Goal: Task Accomplishment & Management: Use online tool/utility

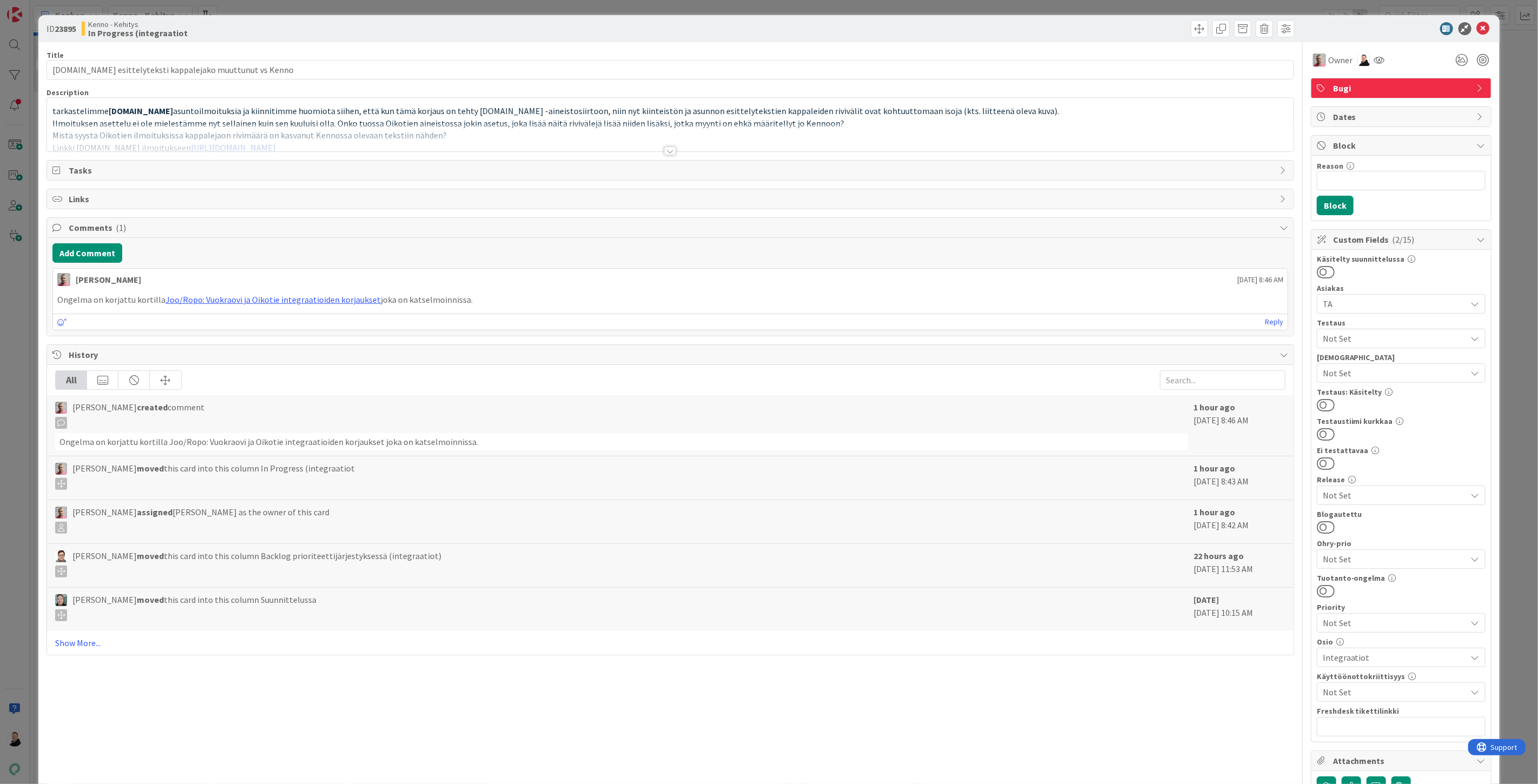
click at [666, 154] on div at bounding box center [670, 151] width 12 height 9
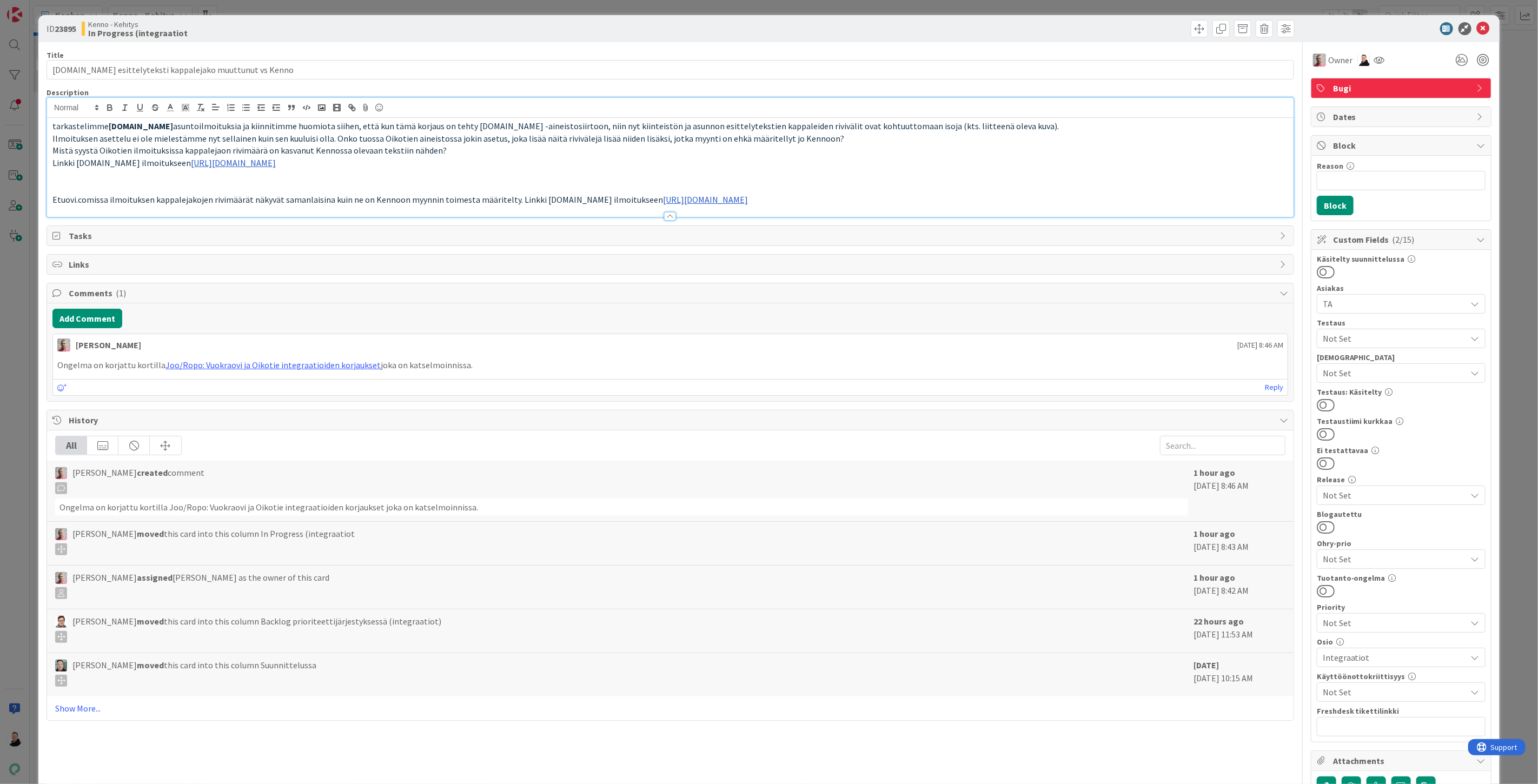
click at [587, 177] on p at bounding box center [670, 175] width 1236 height 12
click at [322, 370] on link "Joo/Ropo: Vuokraovi ja Oikotie integraatioiden korjaukset" at bounding box center [273, 365] width 215 height 11
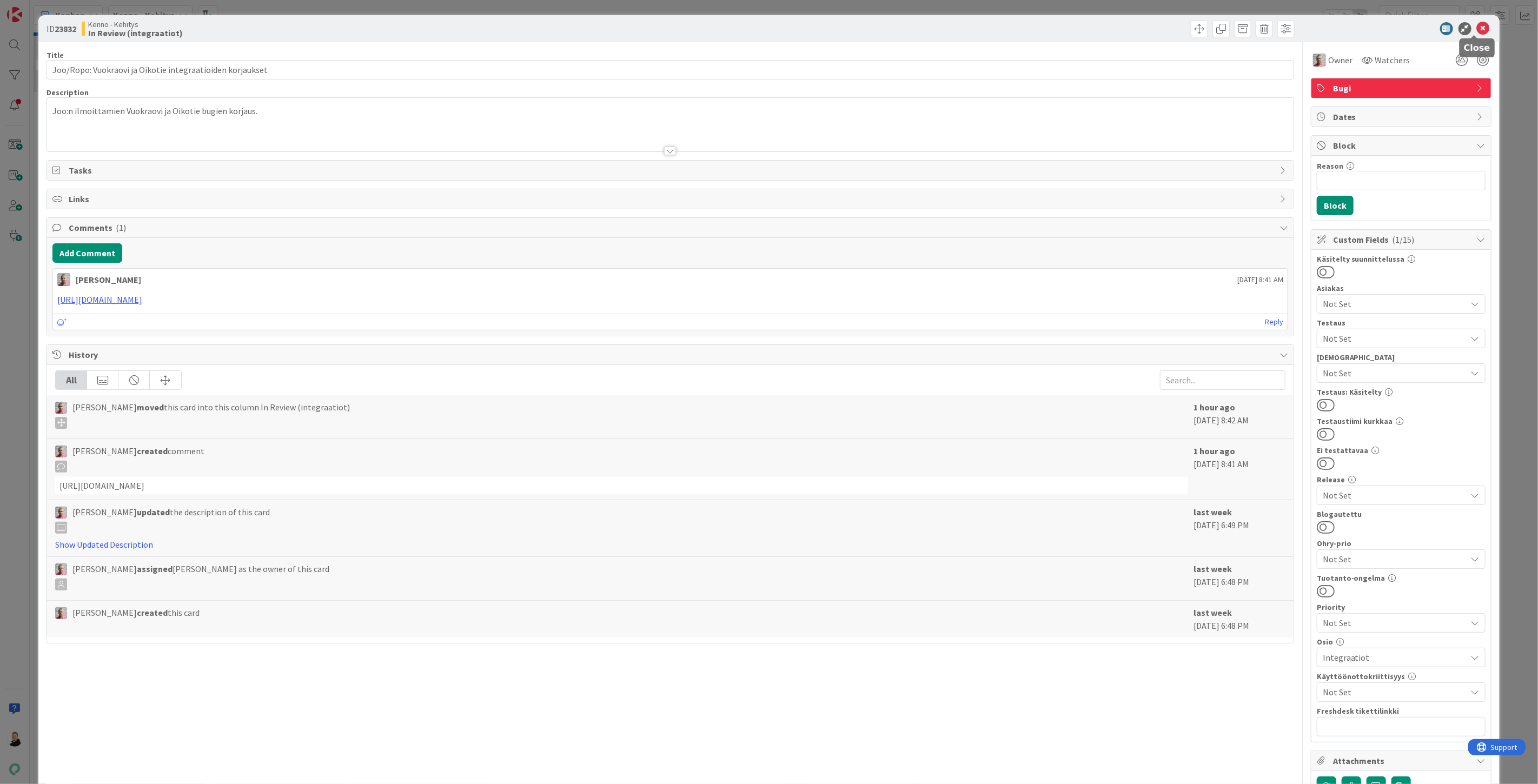
click at [1479, 24] on icon at bounding box center [1483, 28] width 13 height 13
click at [1477, 30] on icon at bounding box center [1483, 28] width 13 height 13
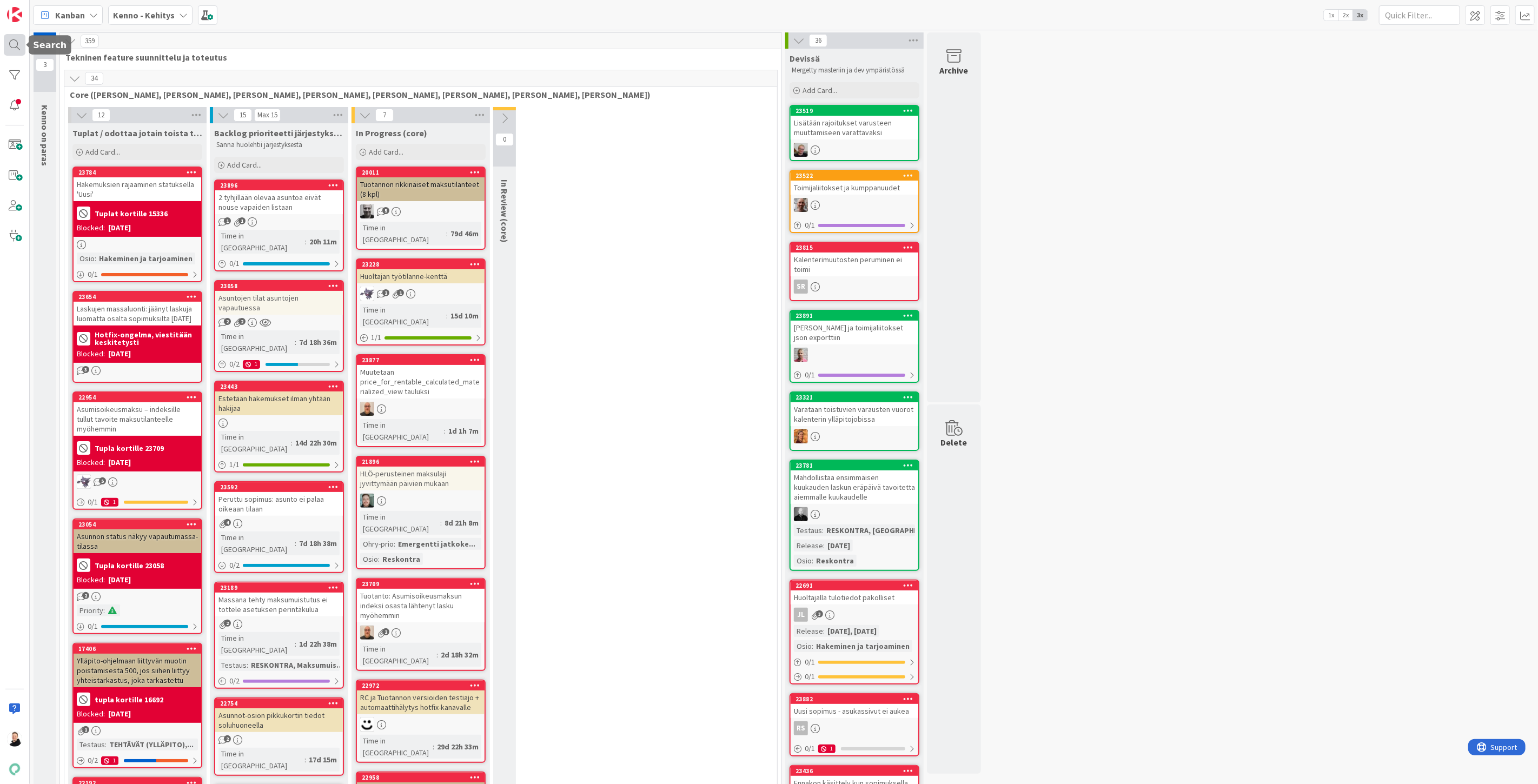
click at [12, 45] on div at bounding box center [15, 45] width 22 height 22
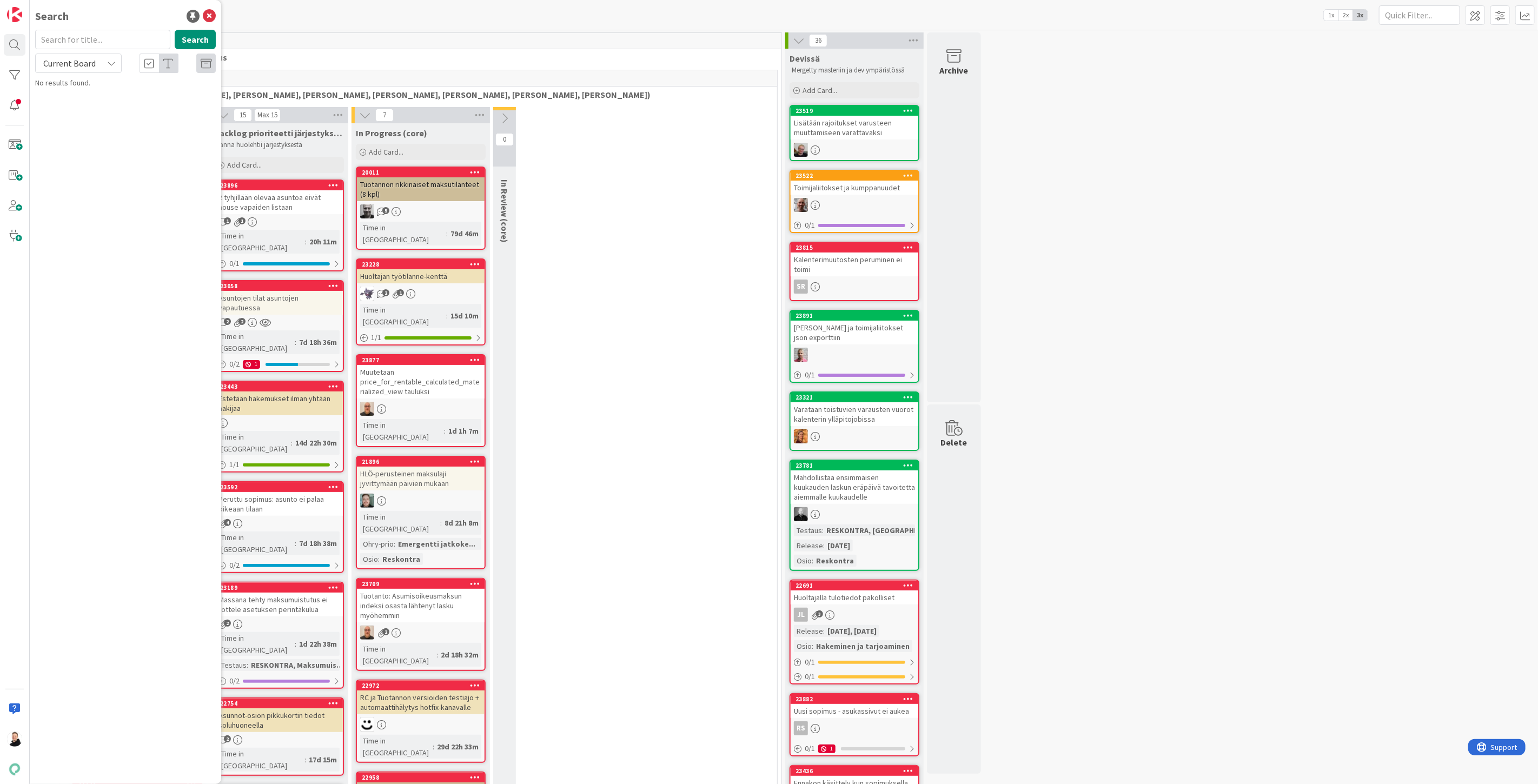
click at [90, 40] on input "text" at bounding box center [102, 39] width 135 height 19
type input "Vuokrahakemuksen lähetys ei ole onnistunut"
click at [117, 60] on div "Current Board" at bounding box center [78, 63] width 86 height 19
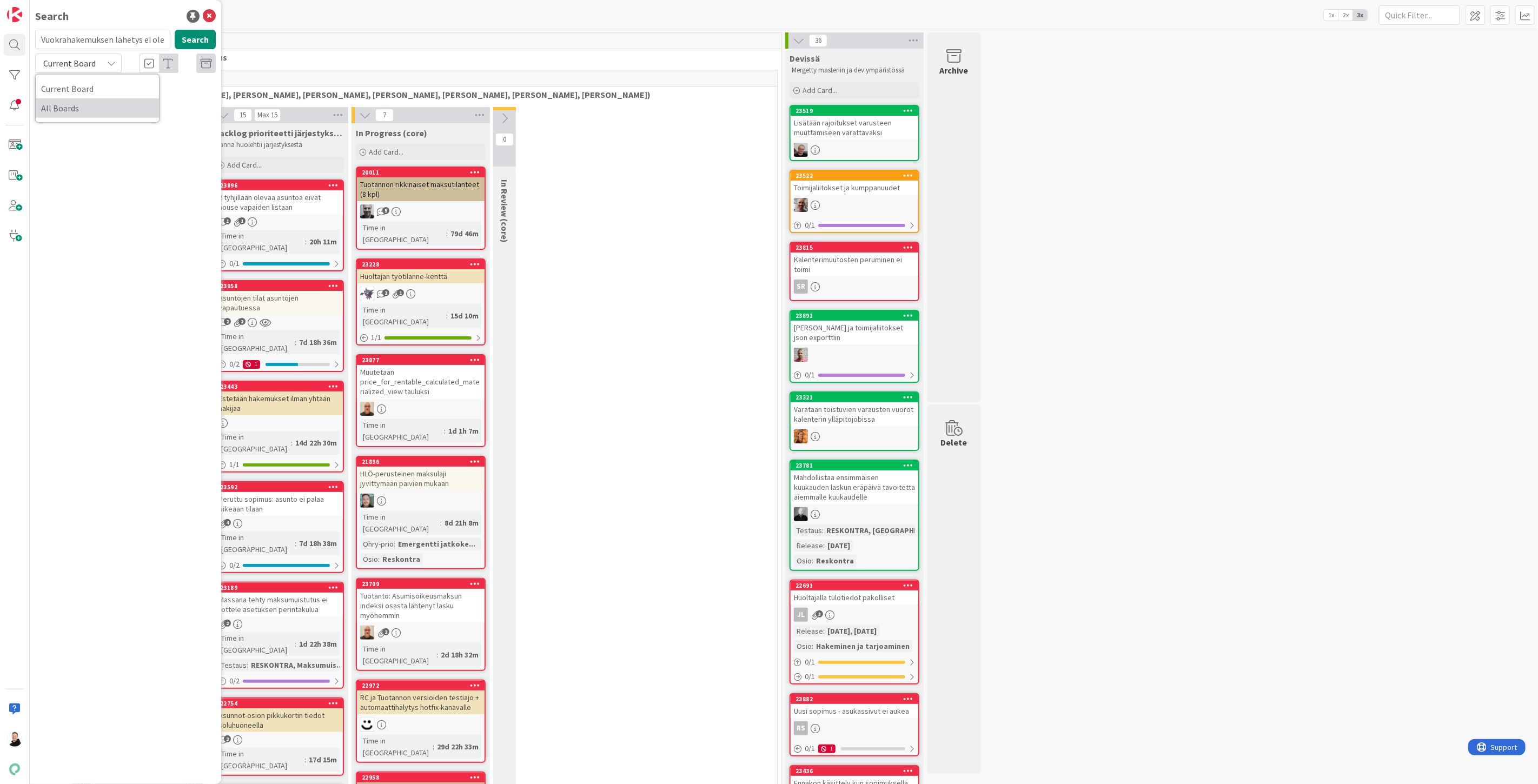
click at [74, 104] on span "All Boards" at bounding box center [97, 108] width 112 height 16
click at [201, 29] on div "Search Vuokrahakemuksen lähetys ei ole onnistunut Search All Boards Current Boa…" at bounding box center [125, 392] width 191 height 784
click at [199, 38] on button "Search" at bounding box center [195, 39] width 41 height 19
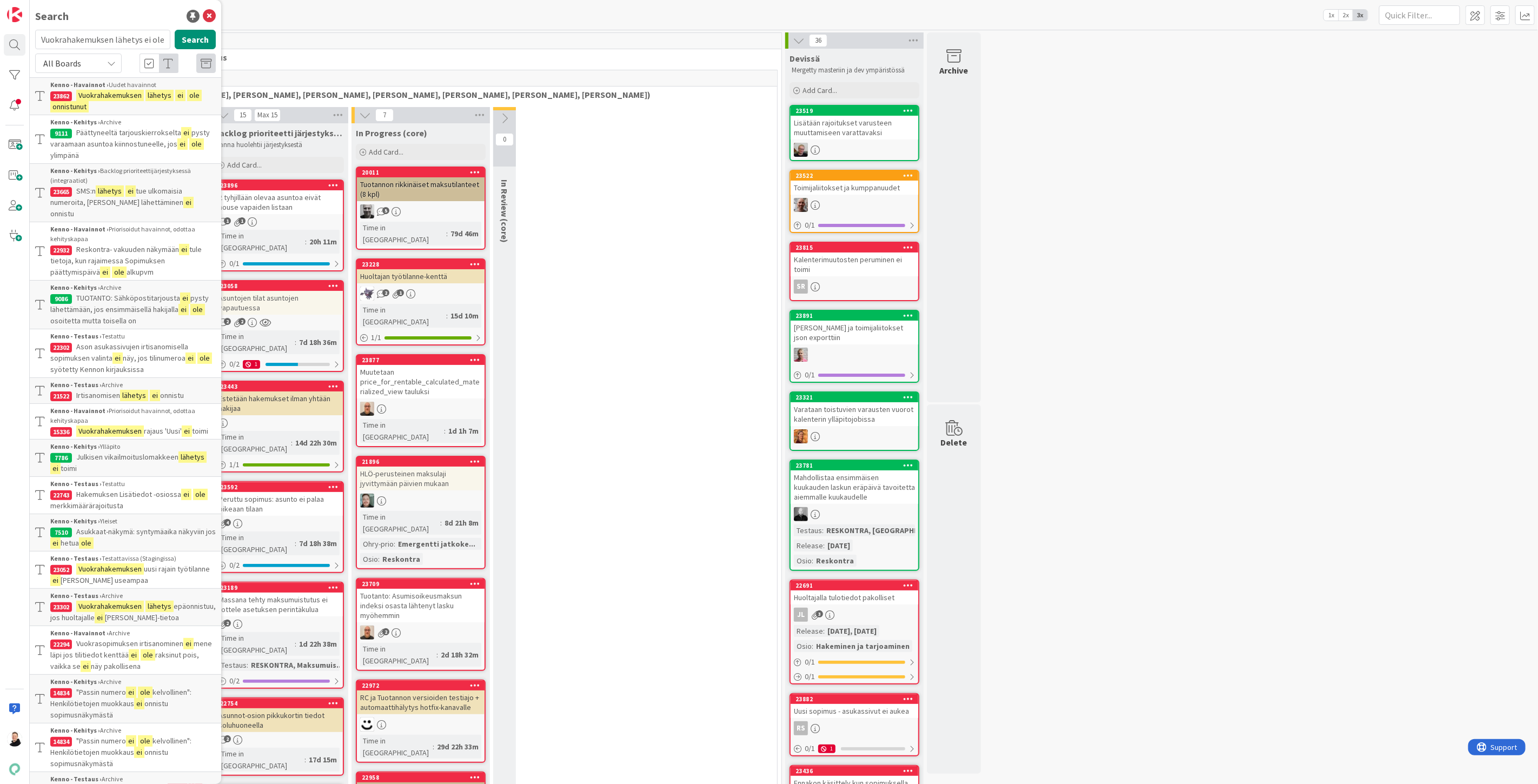
click at [97, 94] on mark "Vuokrahakemuksen" at bounding box center [110, 95] width 68 height 12
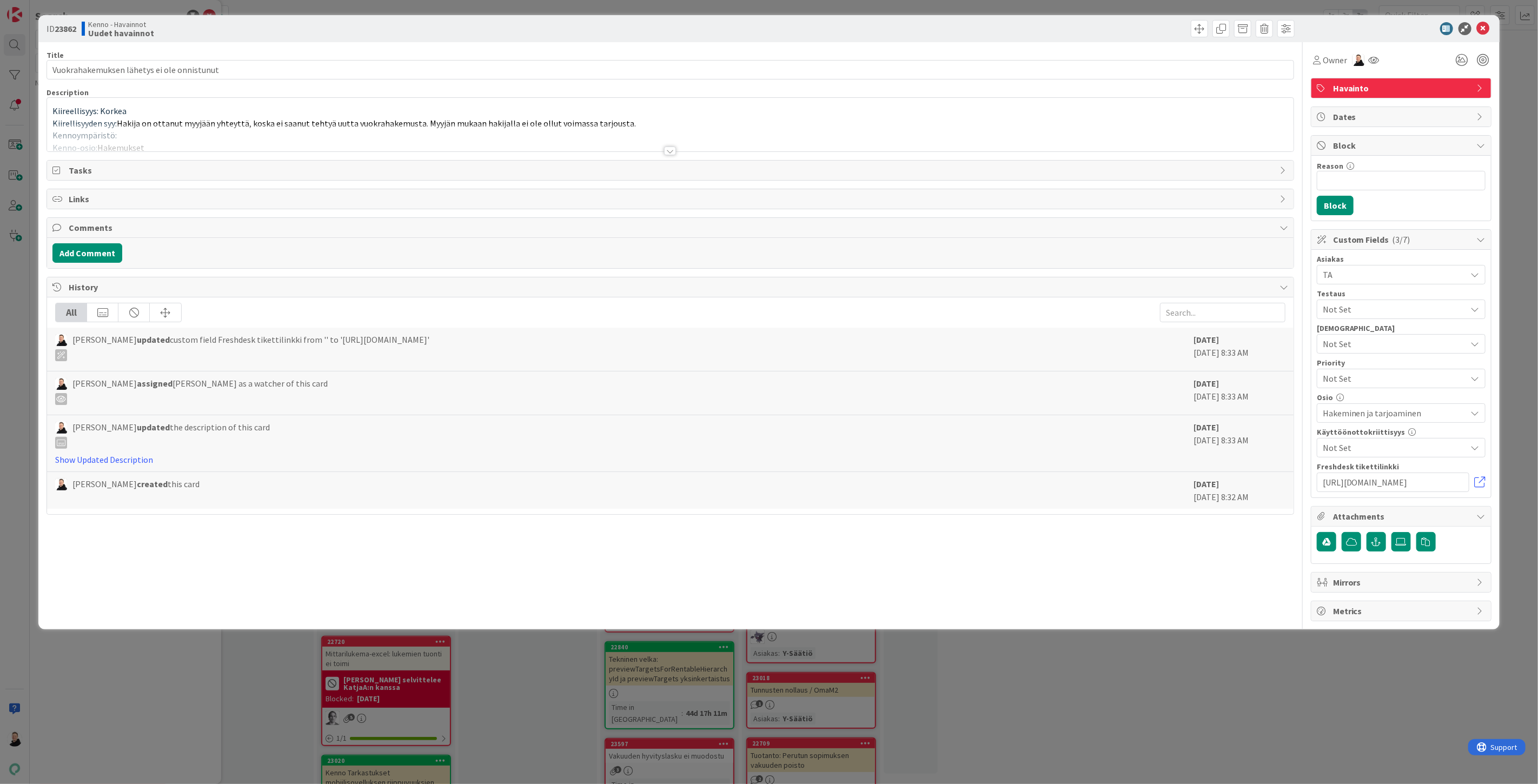
click at [668, 148] on div at bounding box center [670, 151] width 12 height 9
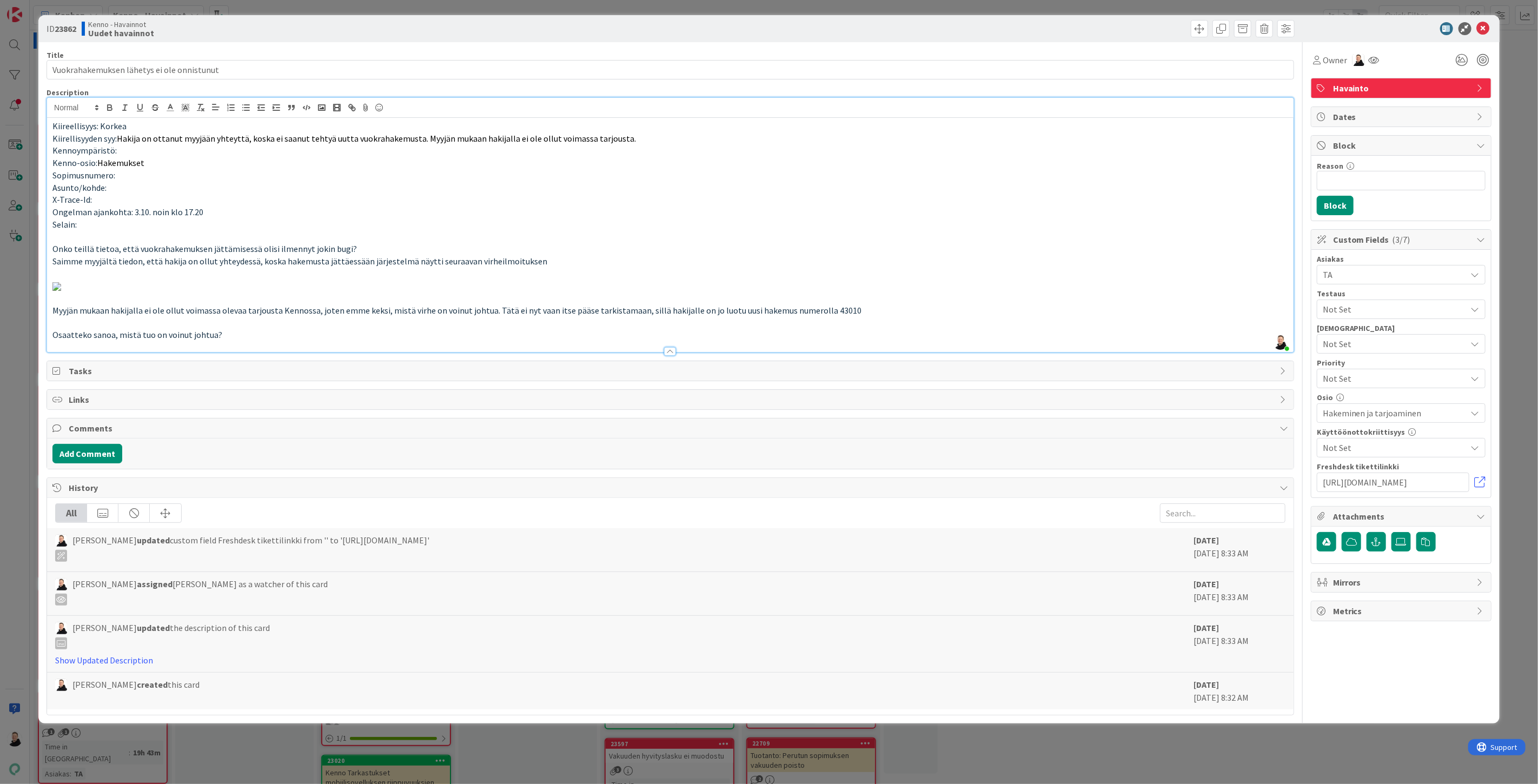
click at [1458, 379] on div "Not Set" at bounding box center [1402, 378] width 169 height 19
click at [1359, 444] on span "High" at bounding box center [1416, 443] width 125 height 16
click at [1100, 292] on p at bounding box center [670, 286] width 1236 height 12
click at [1478, 27] on icon at bounding box center [1483, 28] width 13 height 13
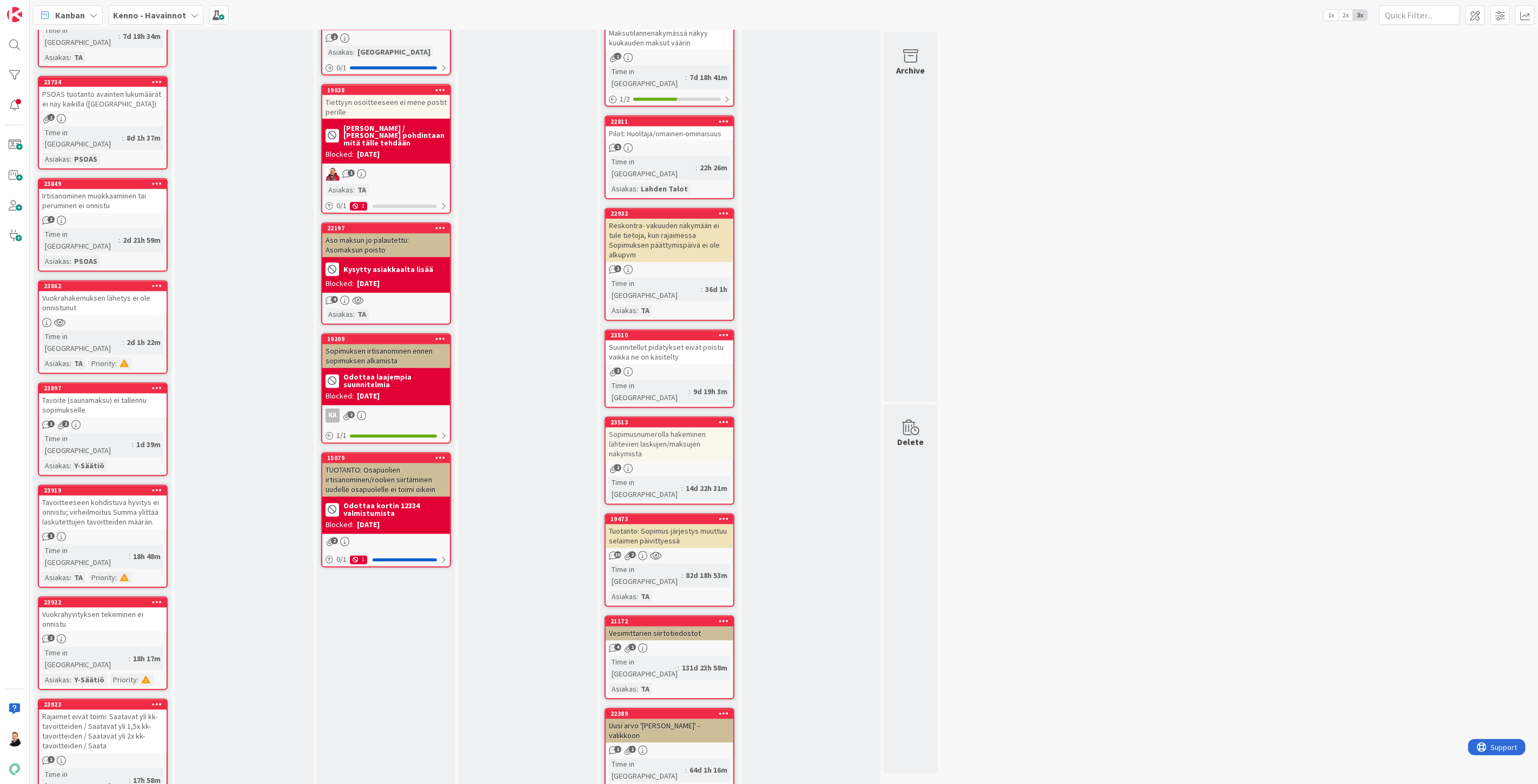
scroll to position [1622, 0]
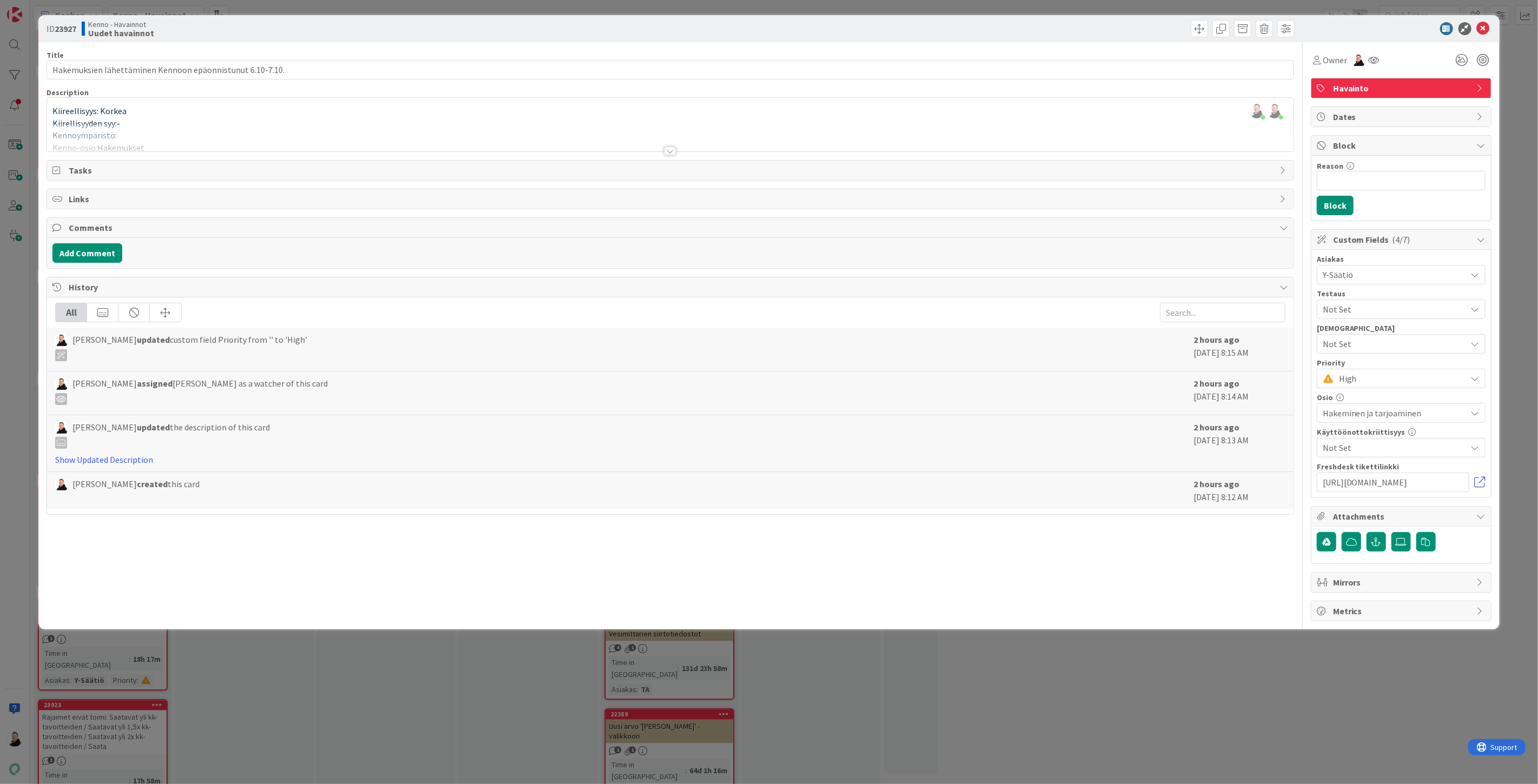
click at [670, 152] on div at bounding box center [670, 151] width 12 height 9
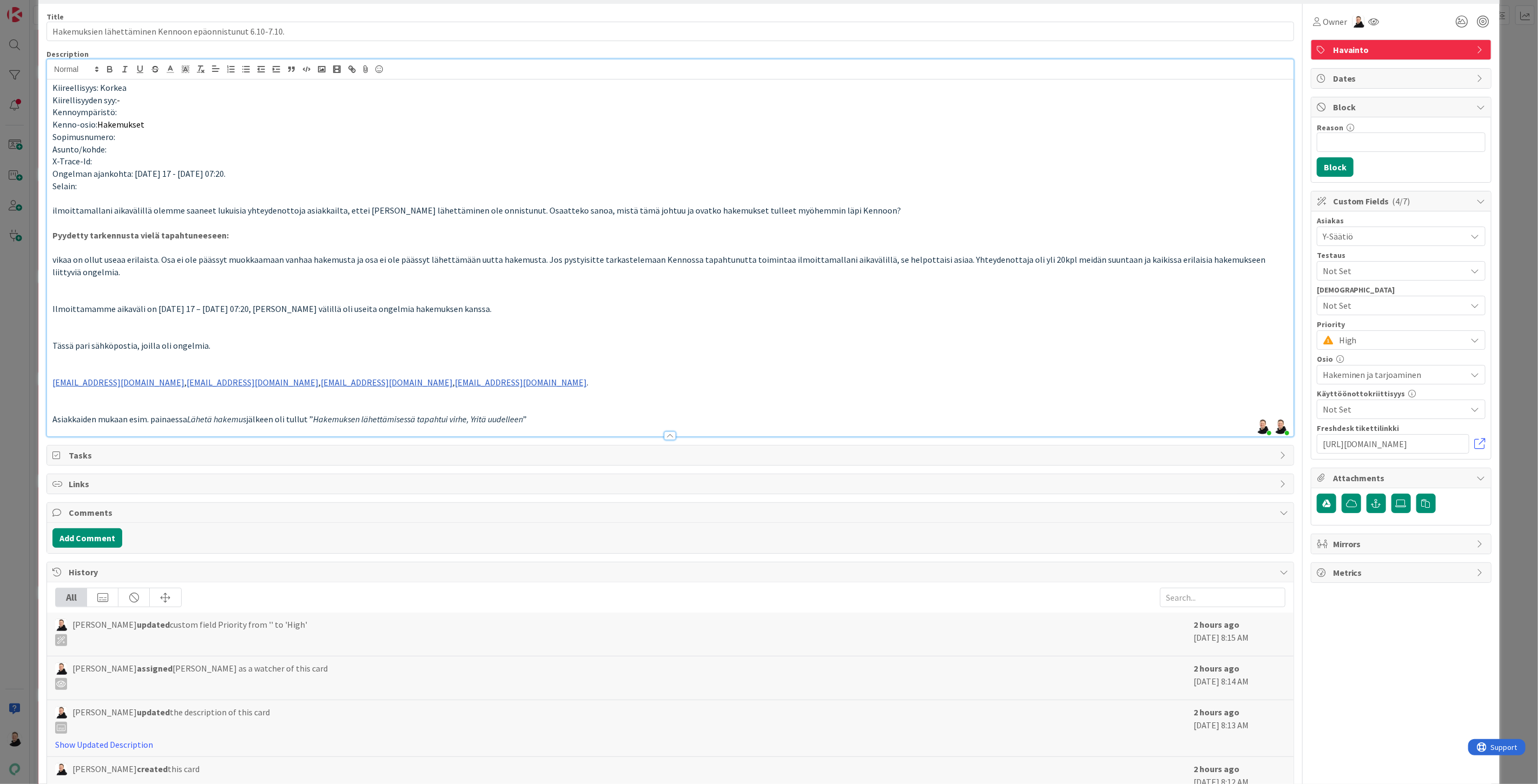
scroll to position [78, 0]
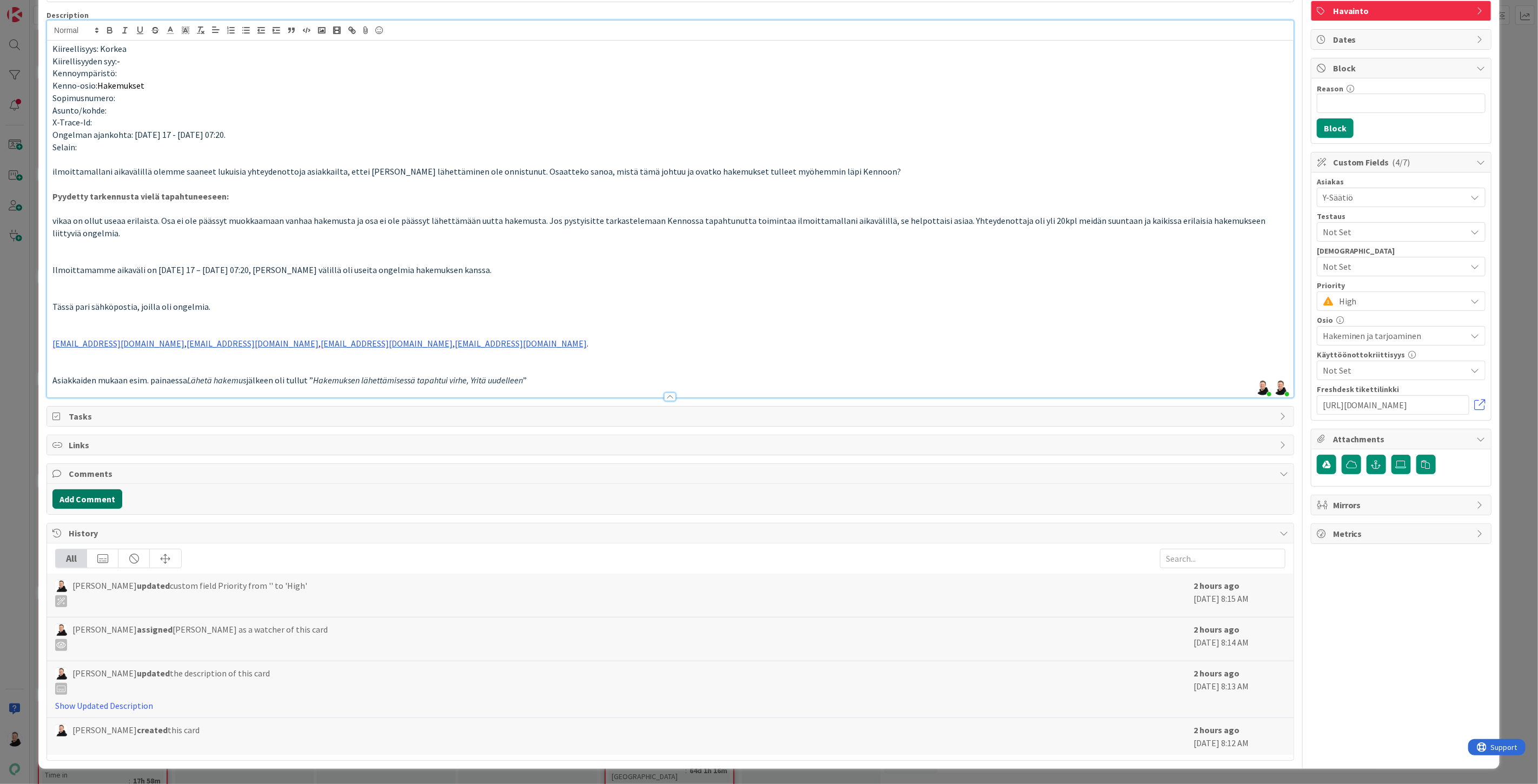
click at [84, 499] on button "Add Comment" at bounding box center [88, 499] width 70 height 19
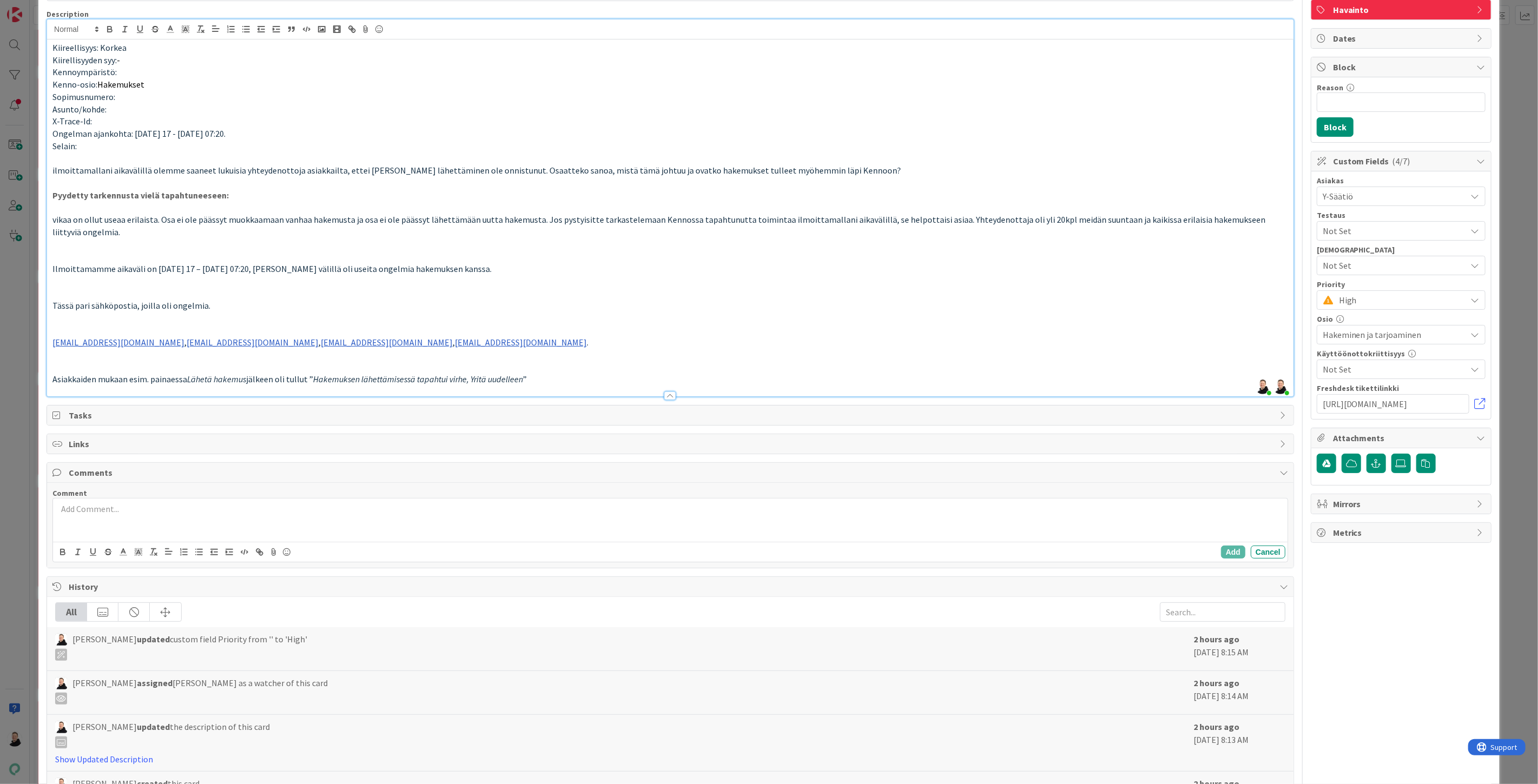
click at [137, 515] on p at bounding box center [670, 509] width 1226 height 12
click at [1223, 552] on button "Add" at bounding box center [1234, 552] width 25 height 13
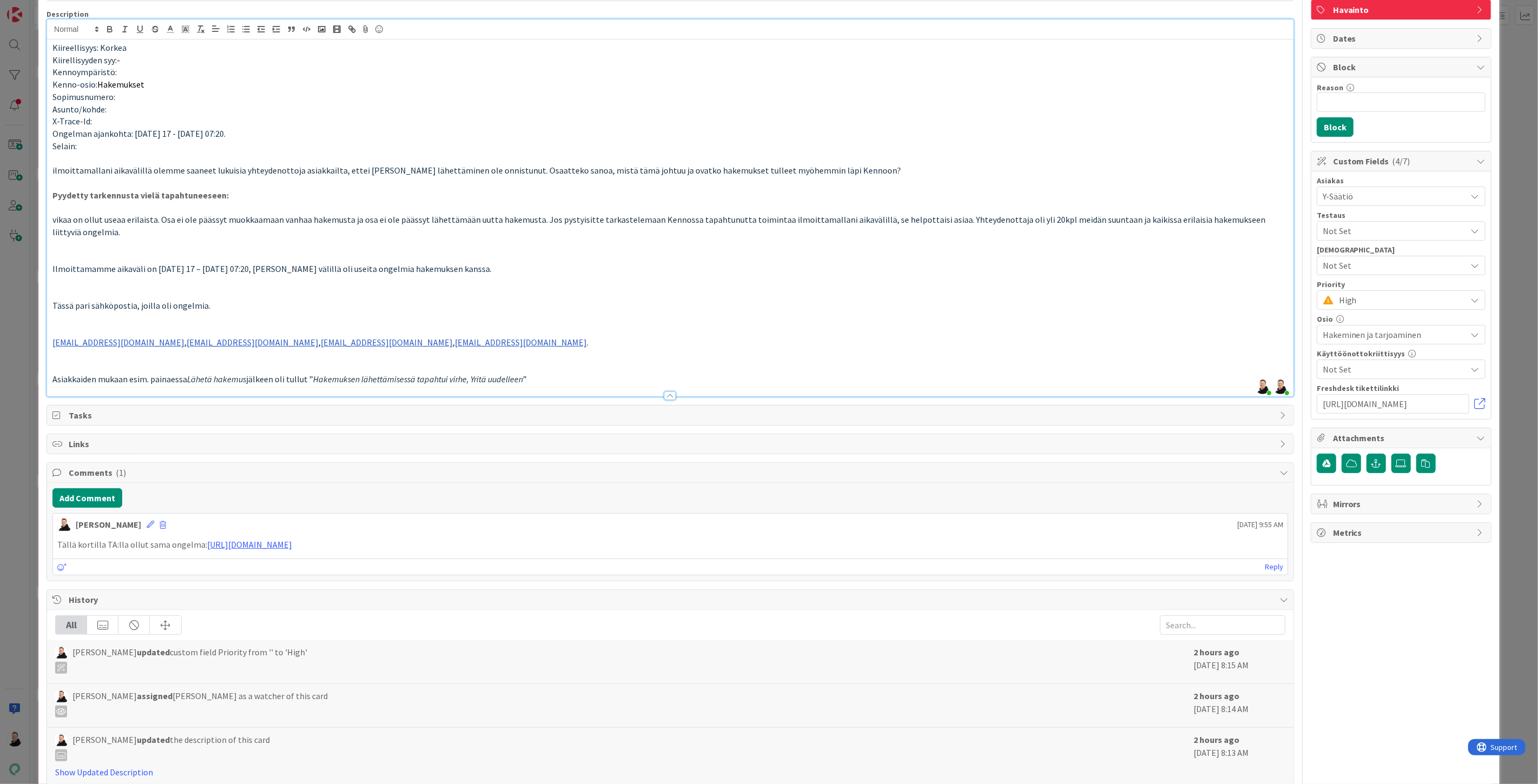
scroll to position [0, 0]
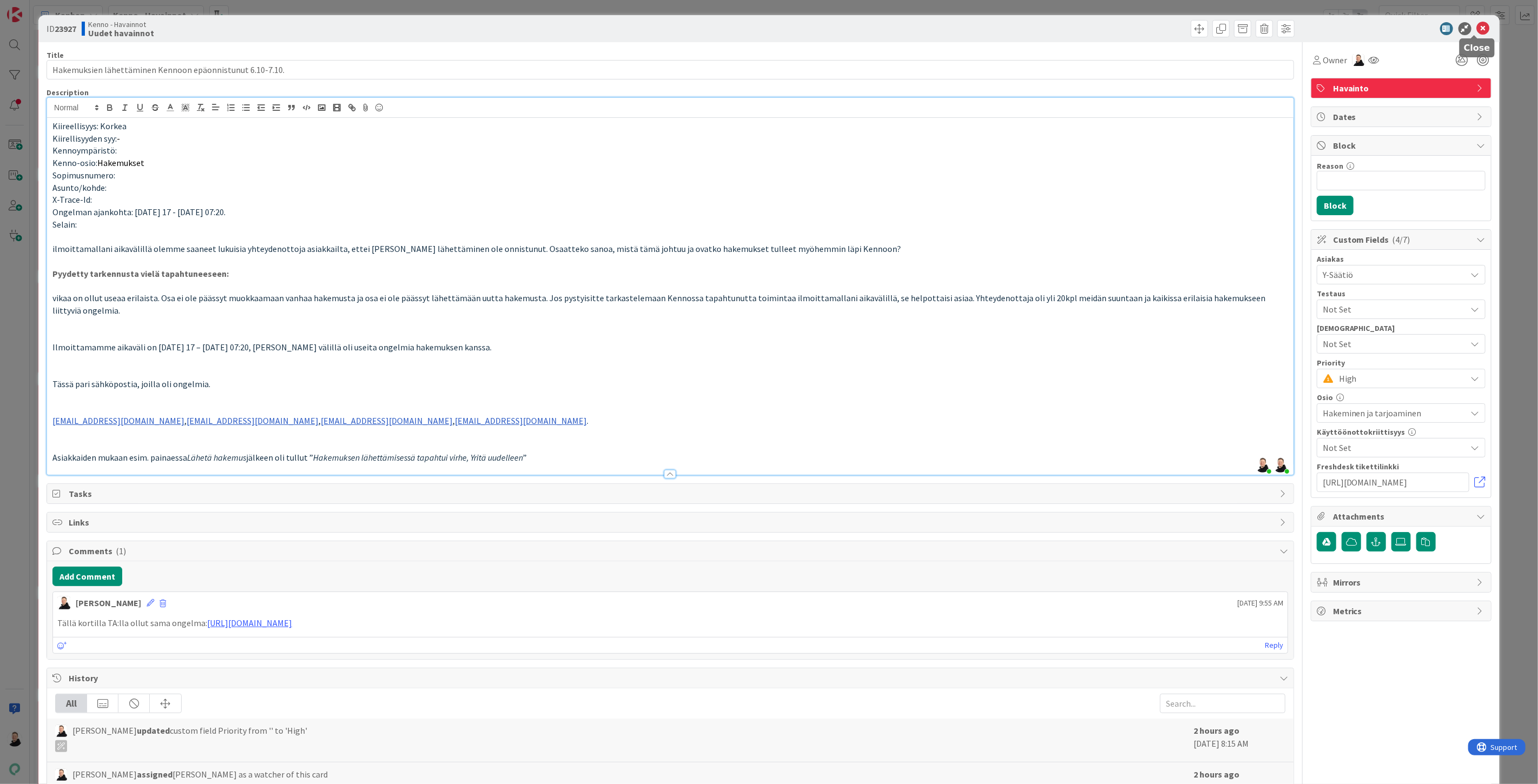
click at [1480, 29] on icon at bounding box center [1483, 28] width 13 height 13
